Goal: Transaction & Acquisition: Subscribe to service/newsletter

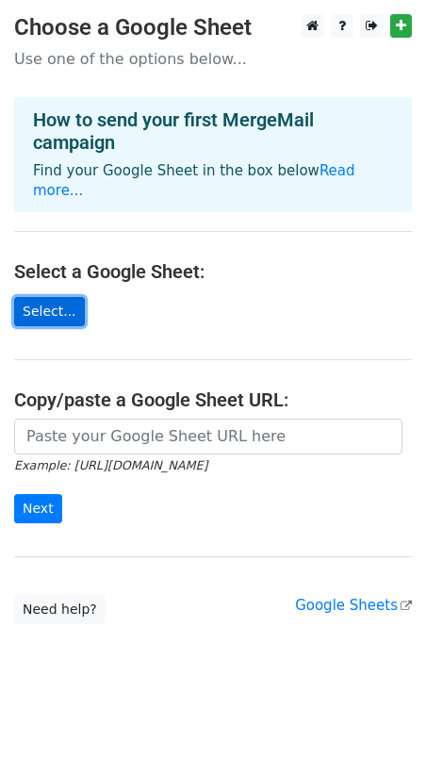
click at [57, 297] on link "Select..." at bounding box center [49, 311] width 71 height 29
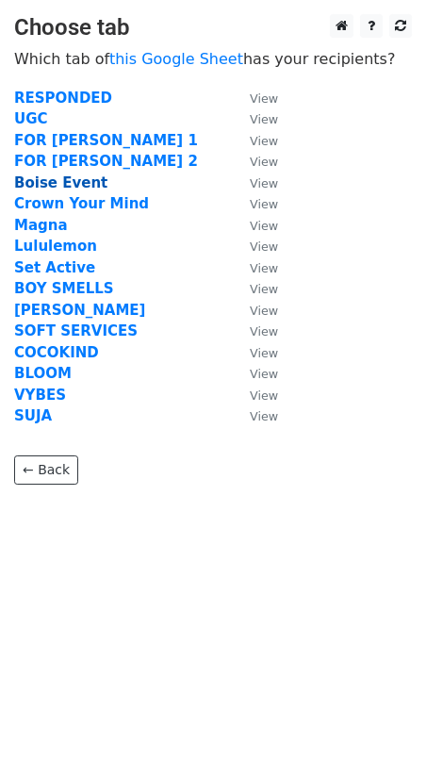
click at [74, 178] on strong "Boise Event" at bounding box center [60, 183] width 93 height 17
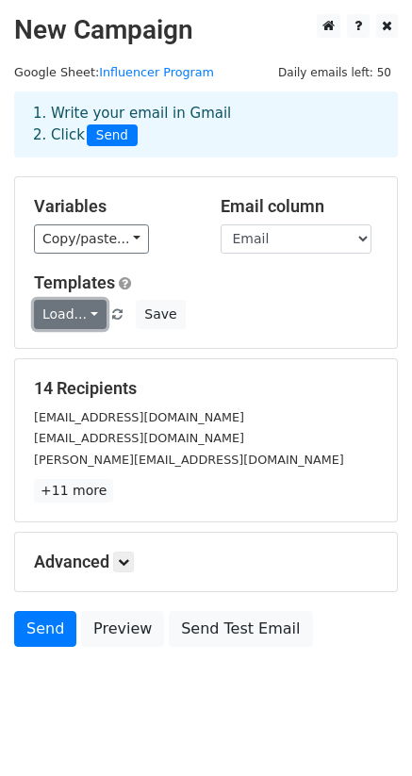
click at [92, 321] on link "Load..." at bounding box center [70, 314] width 73 height 29
click at [264, 309] on div "Load... No templates saved Save" at bounding box center [206, 314] width 373 height 29
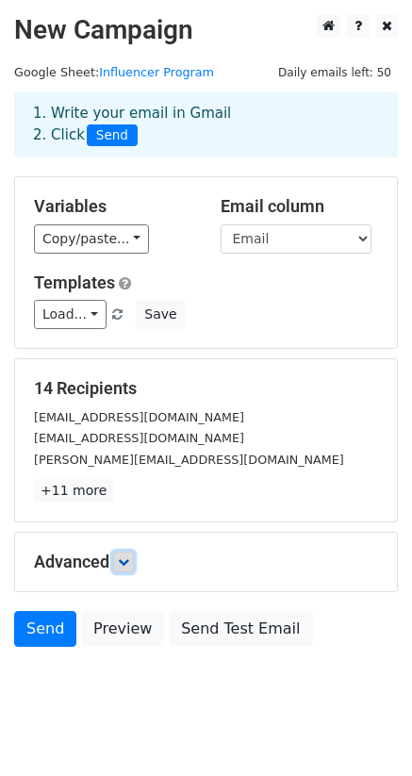
click at [128, 572] on link at bounding box center [123, 562] width 21 height 21
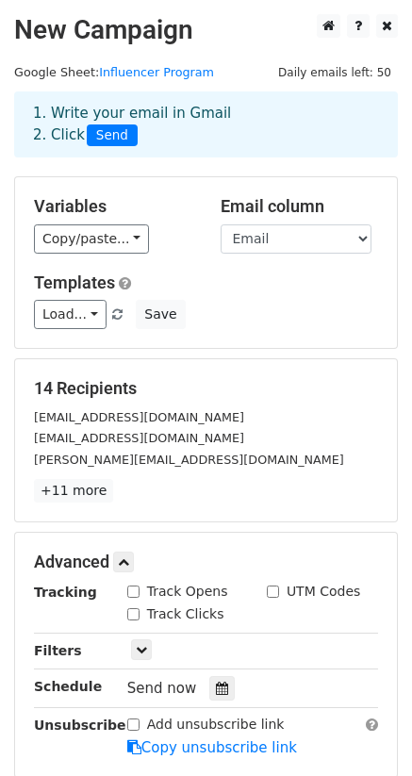
click at [135, 595] on input "Track Opens" at bounding box center [133, 592] width 12 height 12
checkbox input "true"
click at [134, 612] on input "Track Clicks" at bounding box center [133, 614] width 12 height 12
checkbox input "true"
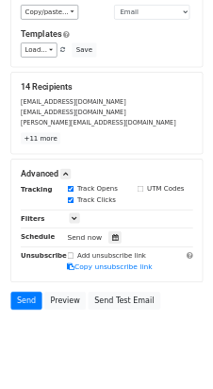
scroll to position [217, 0]
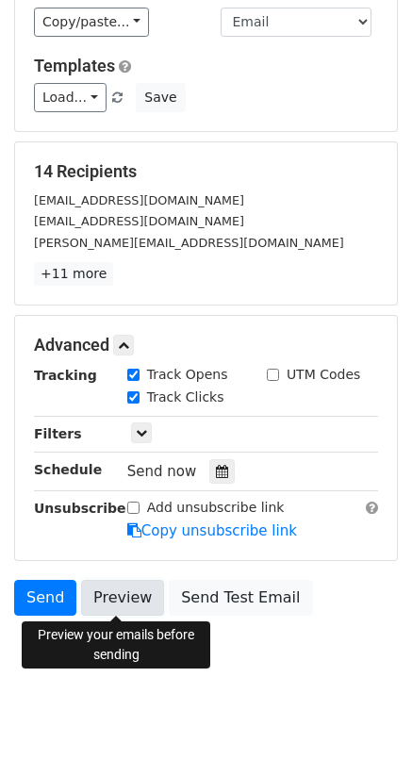
click at [141, 595] on link "Preview" at bounding box center [122, 598] width 83 height 36
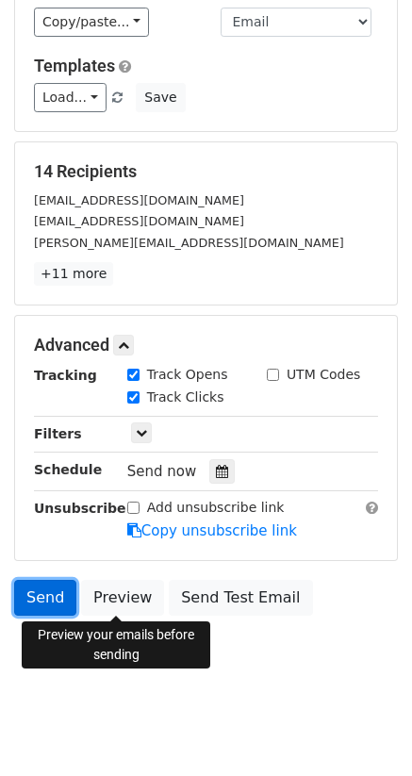
click at [46, 601] on link "Send" at bounding box center [45, 598] width 62 height 36
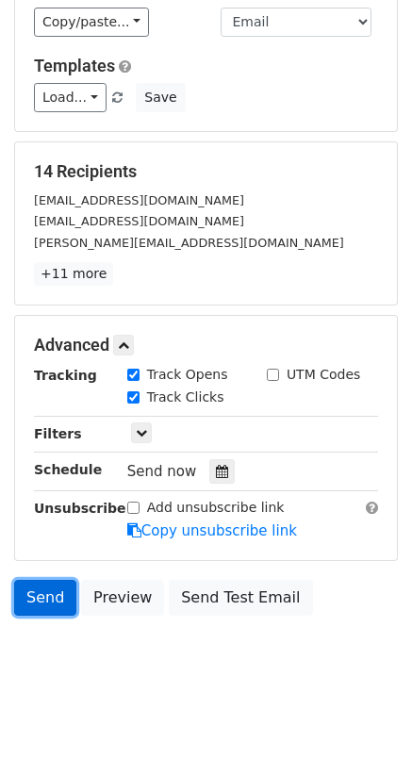
click at [50, 594] on link "Send" at bounding box center [45, 598] width 62 height 36
click at [42, 593] on link "Send" at bounding box center [45, 598] width 62 height 36
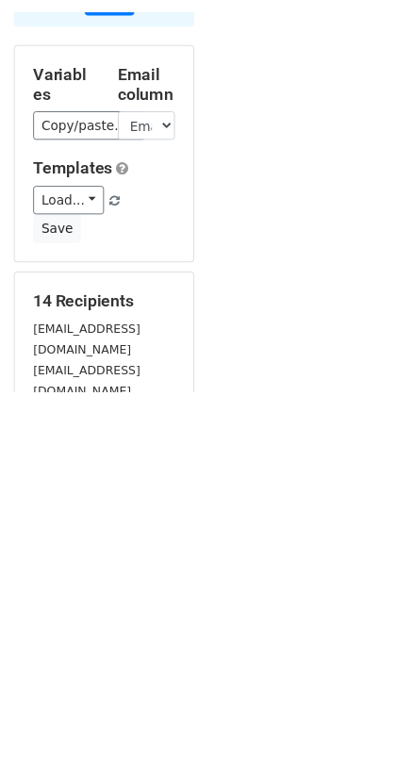
scroll to position [216, 0]
